Goal: Find specific page/section: Find specific page/section

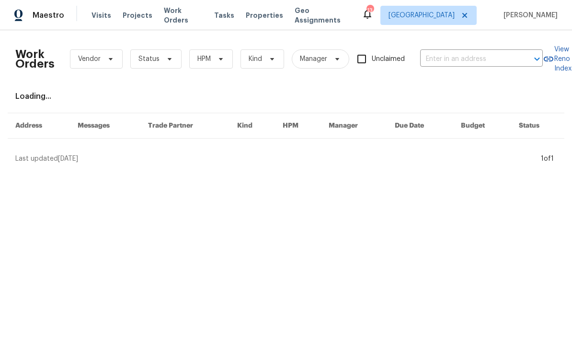
click at [491, 60] on input "text" at bounding box center [468, 59] width 96 height 15
type input "20000"
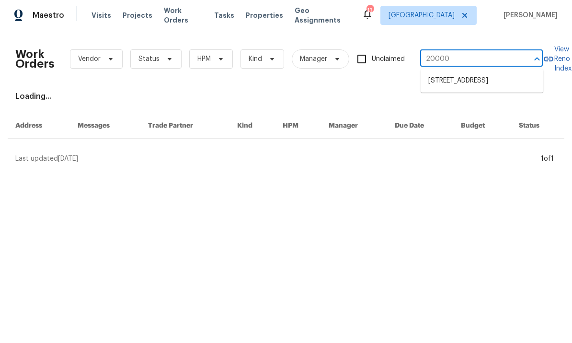
click at [496, 89] on li "[STREET_ADDRESS]" at bounding box center [482, 81] width 123 height 16
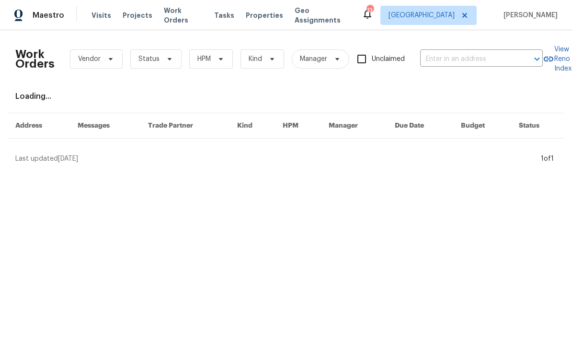
type input "[STREET_ADDRESS]"
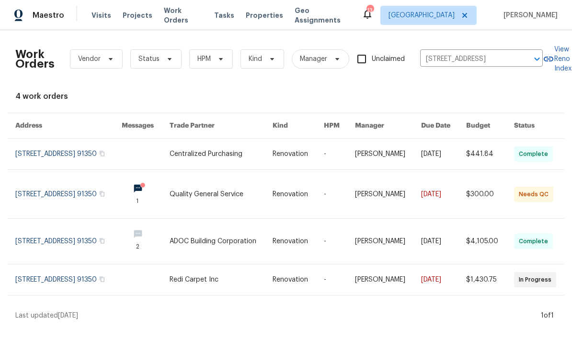
click at [67, 203] on link at bounding box center [68, 194] width 106 height 48
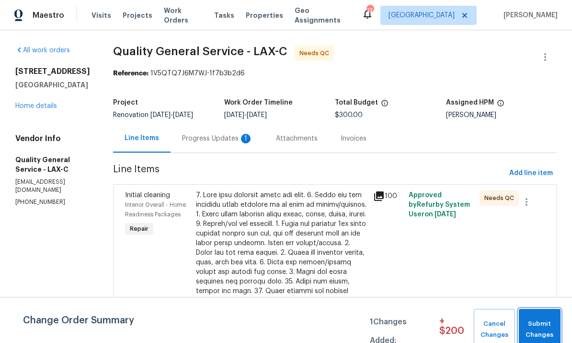
click at [538, 319] on span "Submit Changes" at bounding box center [540, 329] width 32 height 22
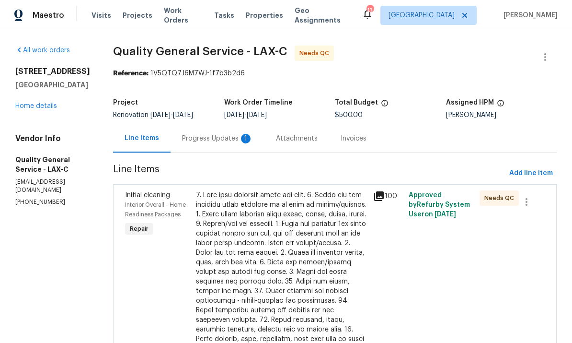
click at [33, 109] on link "Home details" at bounding box center [36, 106] width 42 height 7
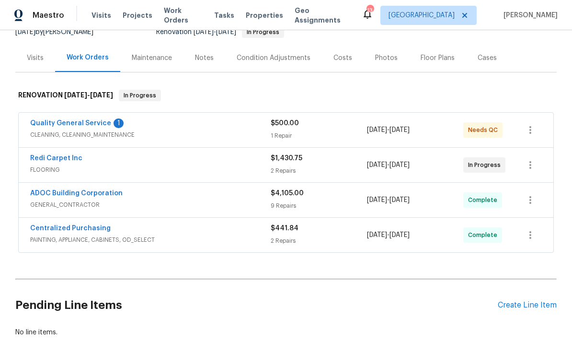
scroll to position [103, 0]
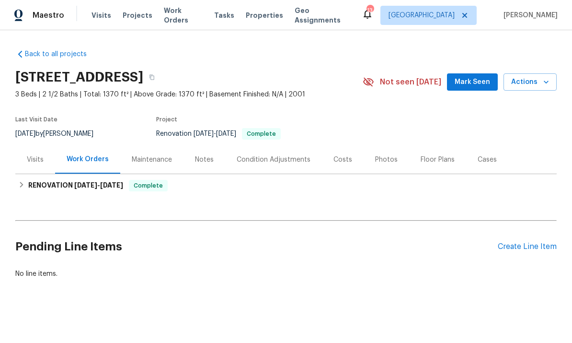
click at [381, 164] on div "Photos" at bounding box center [386, 160] width 23 height 10
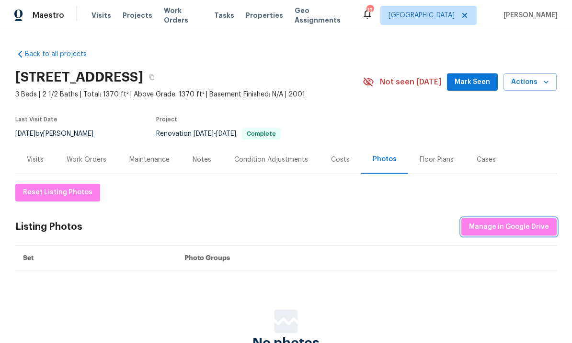
click at [516, 233] on span "Manage in Google Drive" at bounding box center [509, 227] width 80 height 12
